Goal: Task Accomplishment & Management: Manage account settings

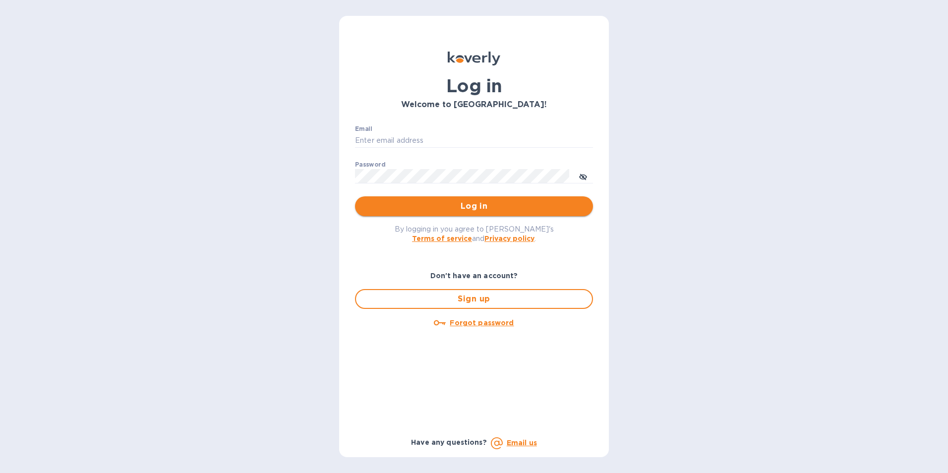
type input "ESEVERINO@VIANDERFOODS.COM"
click at [489, 206] on span "Log in" at bounding box center [474, 206] width 222 height 12
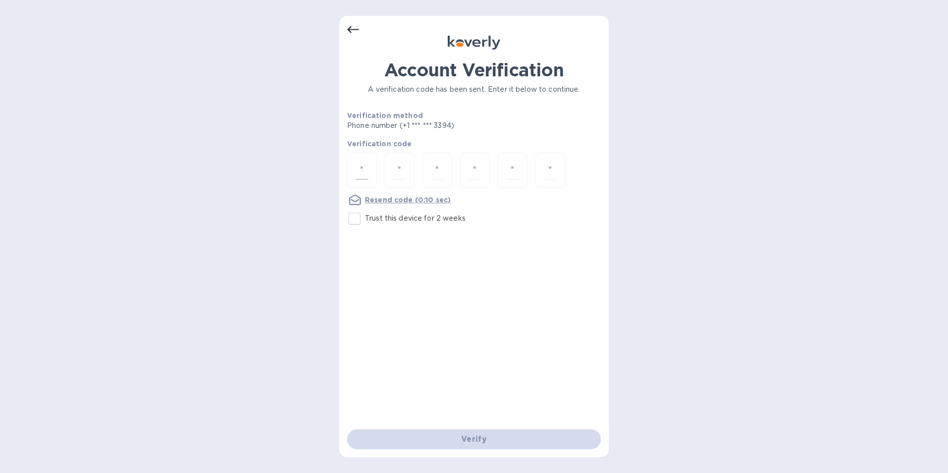
click at [360, 170] on input "number" at bounding box center [362, 170] width 13 height 18
type input "5"
type input "0"
type input "9"
type input "8"
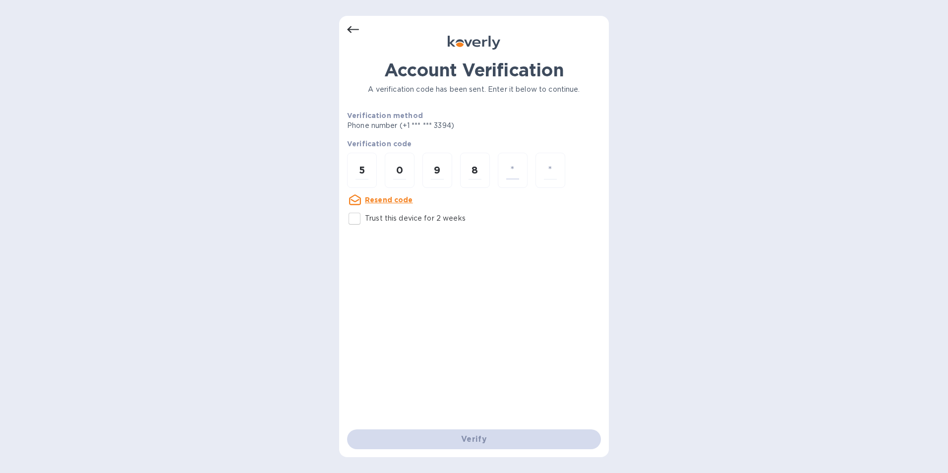
type input "1"
type input "2"
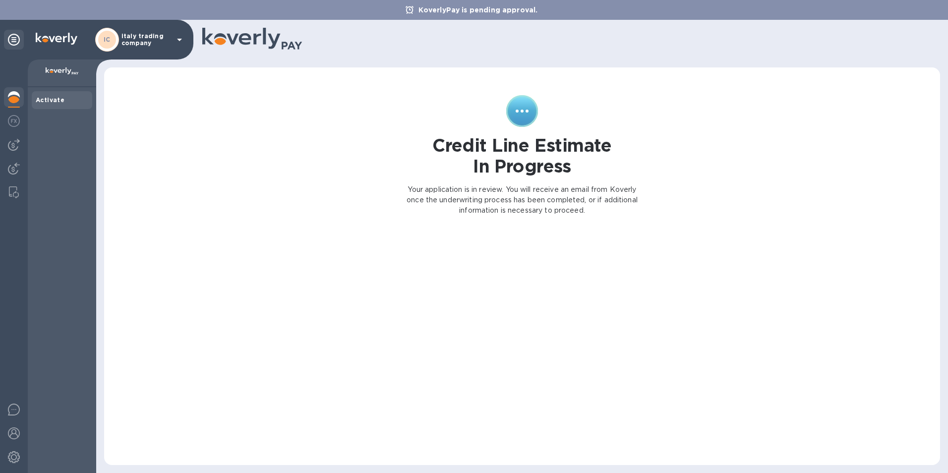
click at [178, 38] on icon at bounding box center [180, 40] width 12 height 12
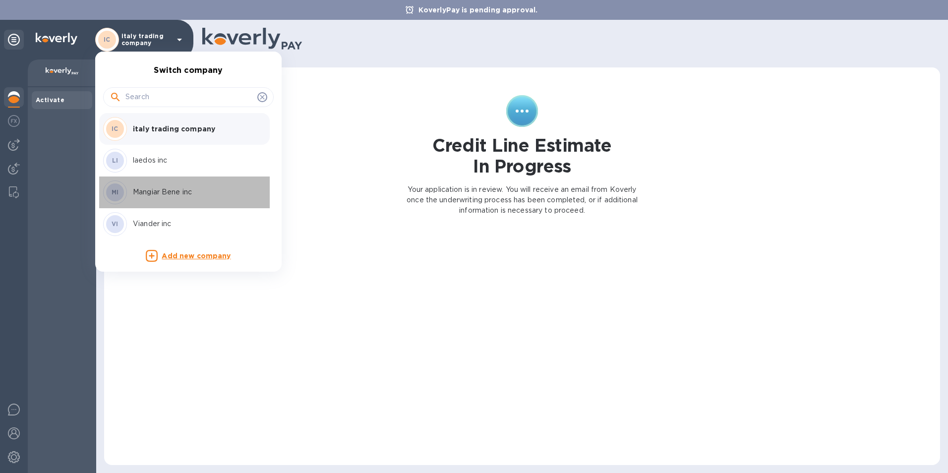
click at [147, 193] on p "Mangiar Bene inc" at bounding box center [195, 192] width 125 height 10
